Goal: Transaction & Acquisition: Purchase product/service

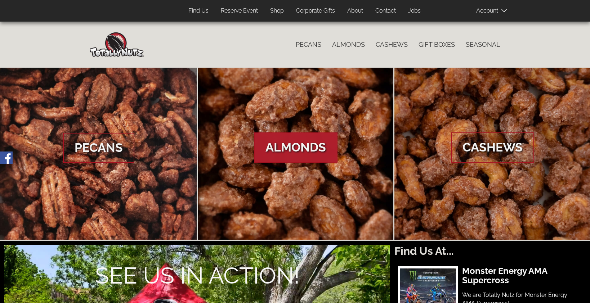
click at [299, 148] on span "Almonds" at bounding box center [296, 147] width 84 height 30
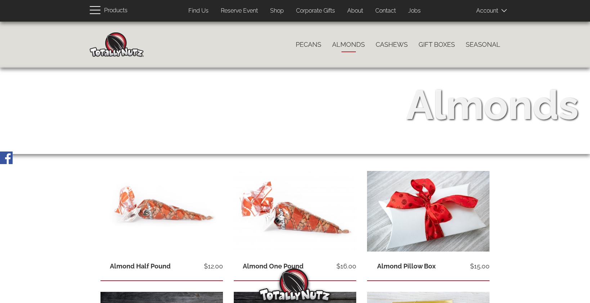
click at [440, 45] on link "Gift Boxes" at bounding box center [436, 44] width 47 height 15
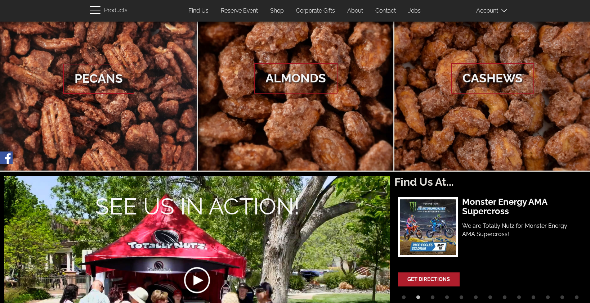
scroll to position [72, 0]
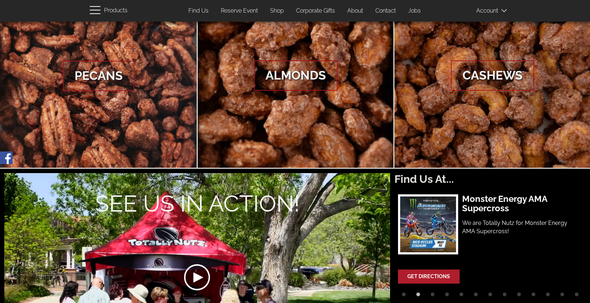
click at [324, 12] on link "Corporate Gifts" at bounding box center [316, 11] width 50 height 14
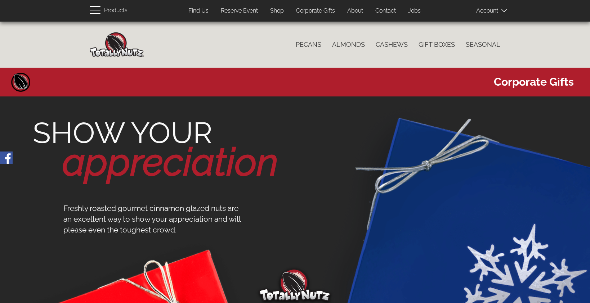
click at [283, 81] on section "SHOW YOUR appreciation" at bounding box center [291, 152] width 575 height 143
click at [344, 46] on link "Almonds" at bounding box center [349, 44] width 44 height 15
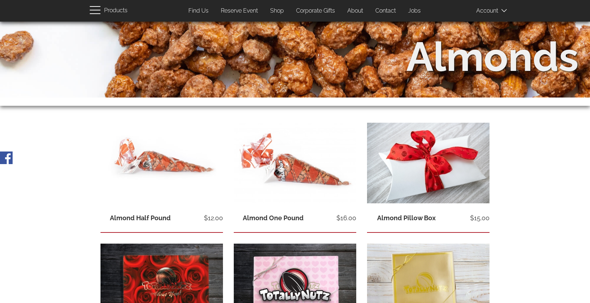
scroll to position [43, 0]
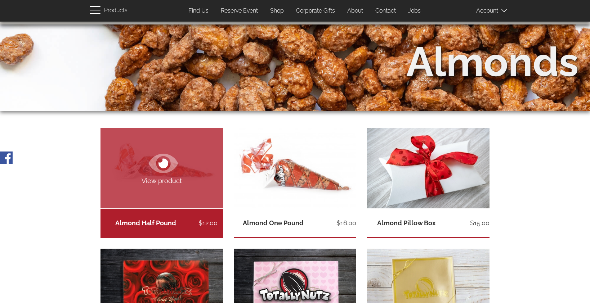
click at [179, 201] on link "View product" at bounding box center [161, 168] width 122 height 81
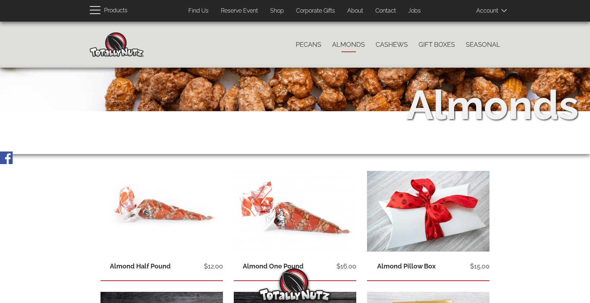
scroll to position [43, 0]
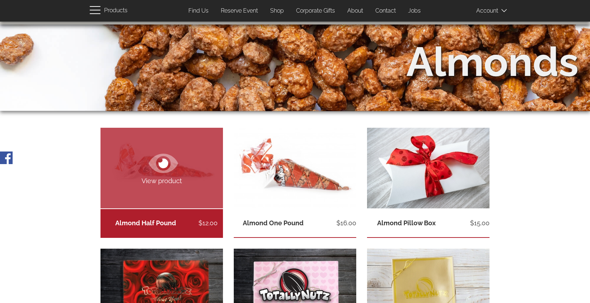
click at [149, 176] on icon at bounding box center [163, 163] width 29 height 26
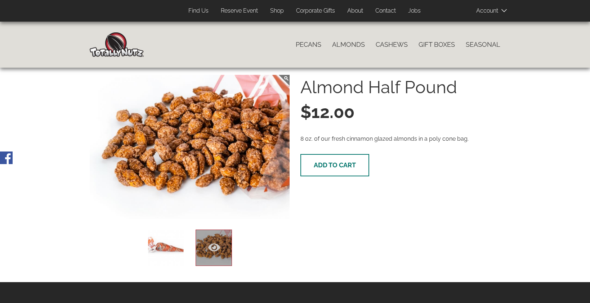
click at [345, 168] on span "Add to cart" at bounding box center [335, 165] width 42 height 8
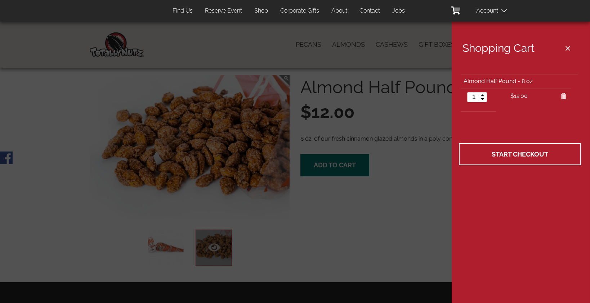
click at [409, 58] on div at bounding box center [295, 151] width 590 height 303
